Goal: Book appointment/travel/reservation

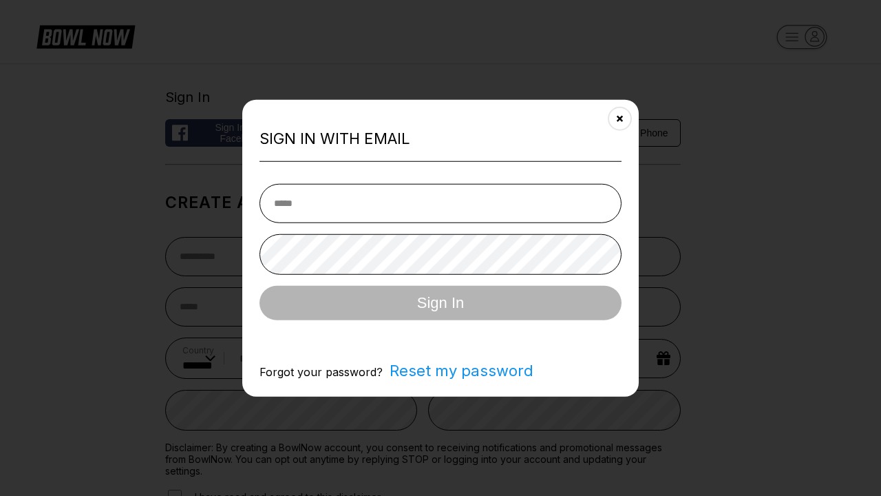
select select "**"
type input "**********"
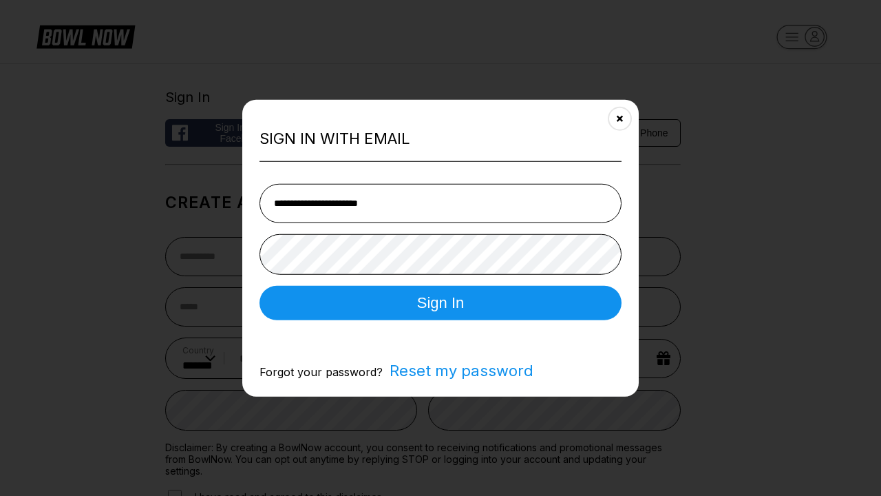
click at [441, 304] on button "Sign In" at bounding box center [440, 302] width 362 height 34
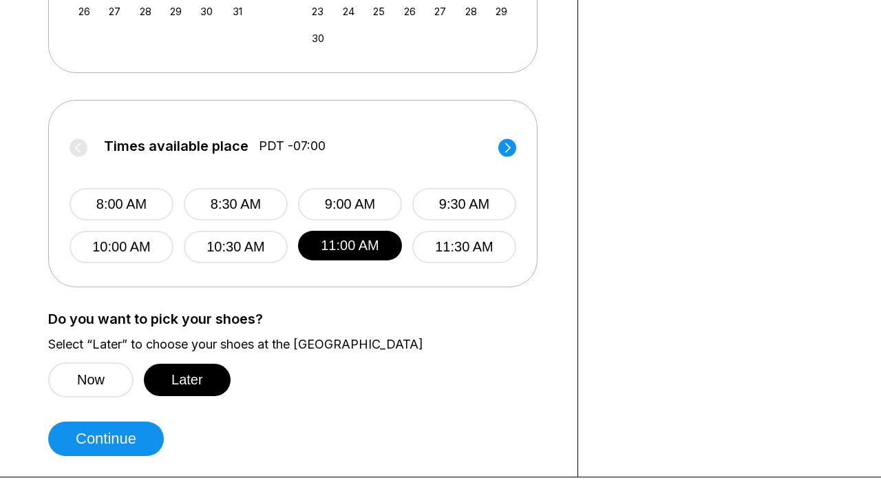
click at [109, 439] on button "Continue" at bounding box center [106, 438] width 116 height 34
